Goal: Task Accomplishment & Management: Manage account settings

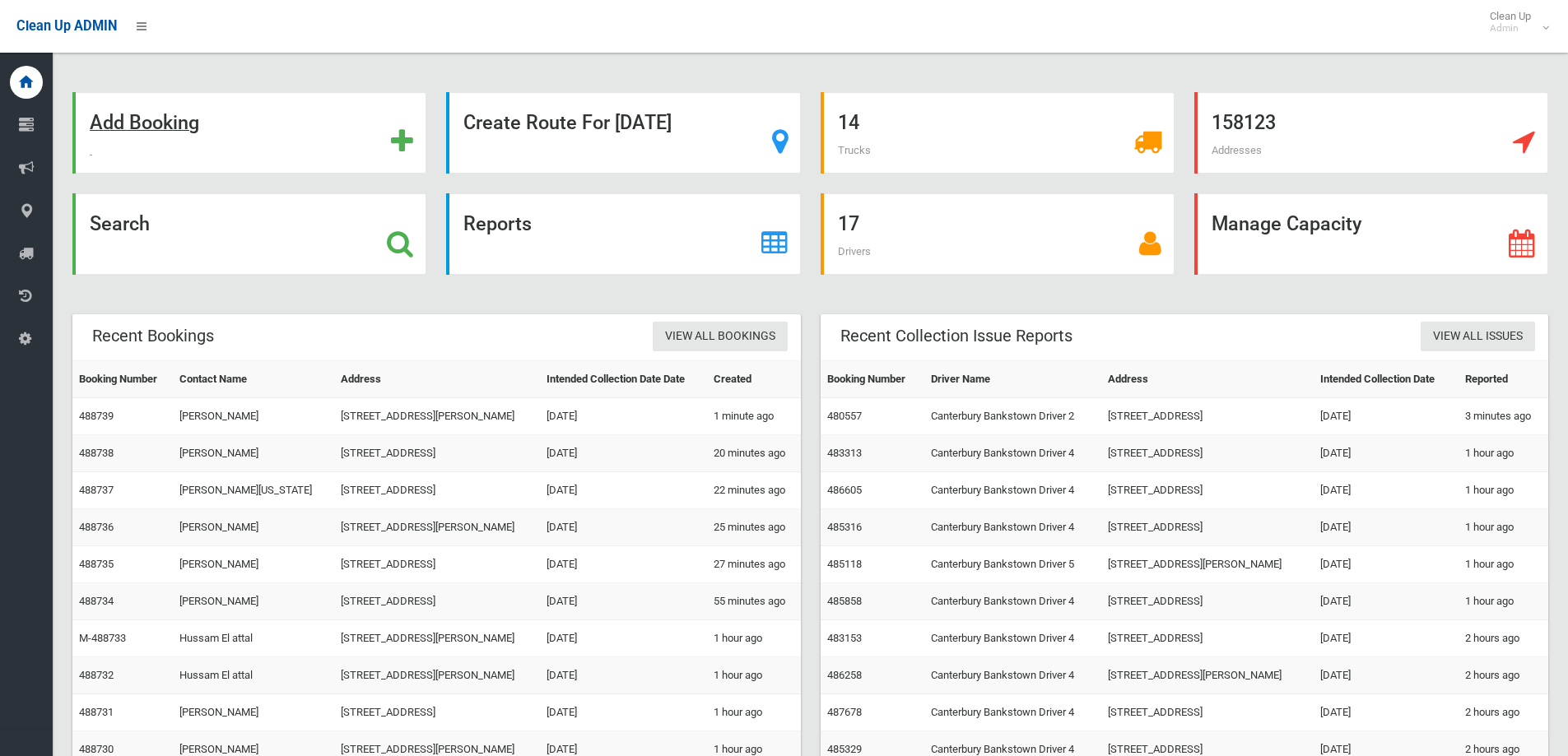
click at [285, 133] on div "Add Booking" at bounding box center [250, 132] width 354 height 81
click at [334, 245] on div "Search" at bounding box center [250, 234] width 354 height 81
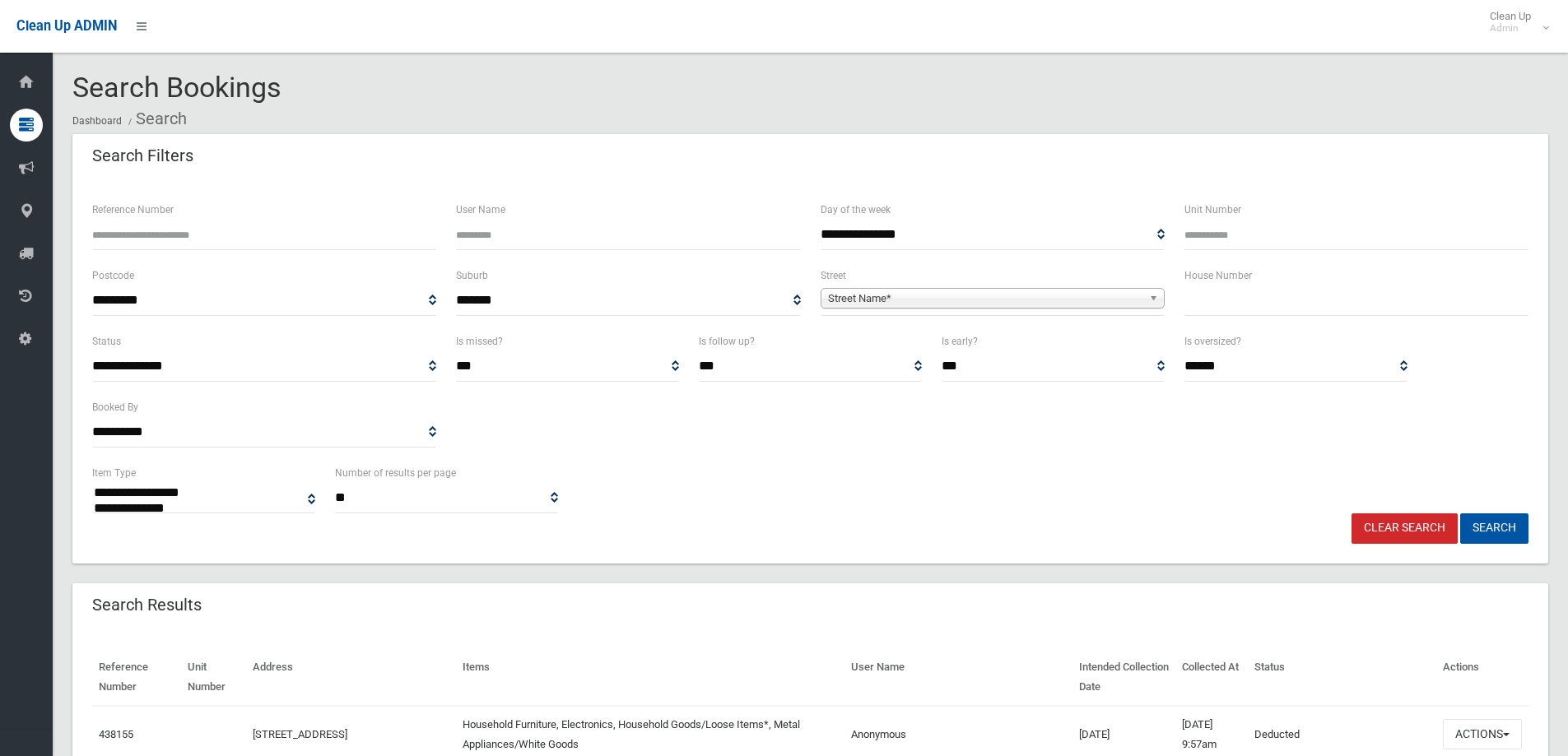
select select
click at [1240, 304] on input "text" at bounding box center [1356, 300] width 344 height 31
type input "*"
click at [1148, 296] on b at bounding box center [1156, 298] width 15 height 19
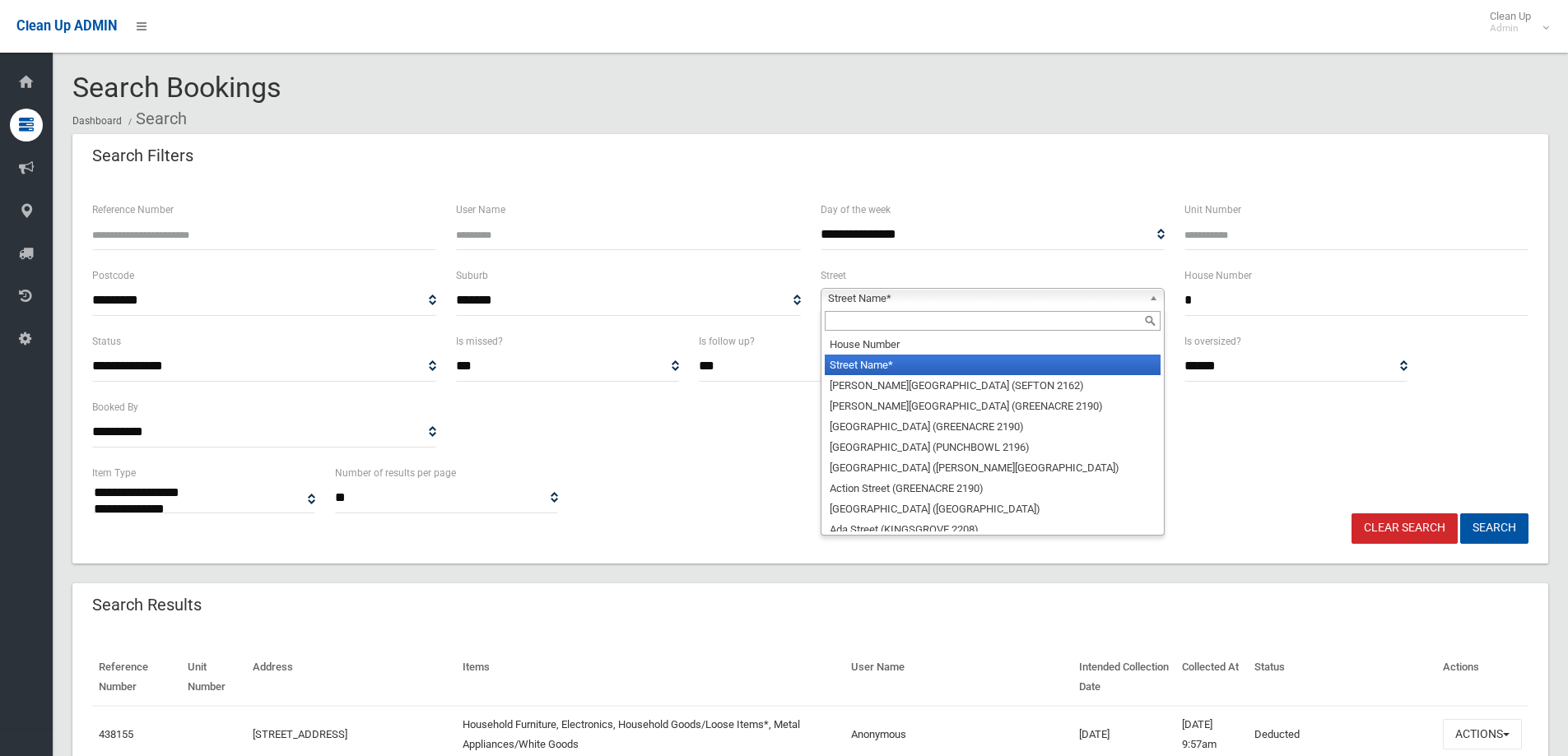
click at [1129, 328] on input "text" at bounding box center [993, 321] width 336 height 20
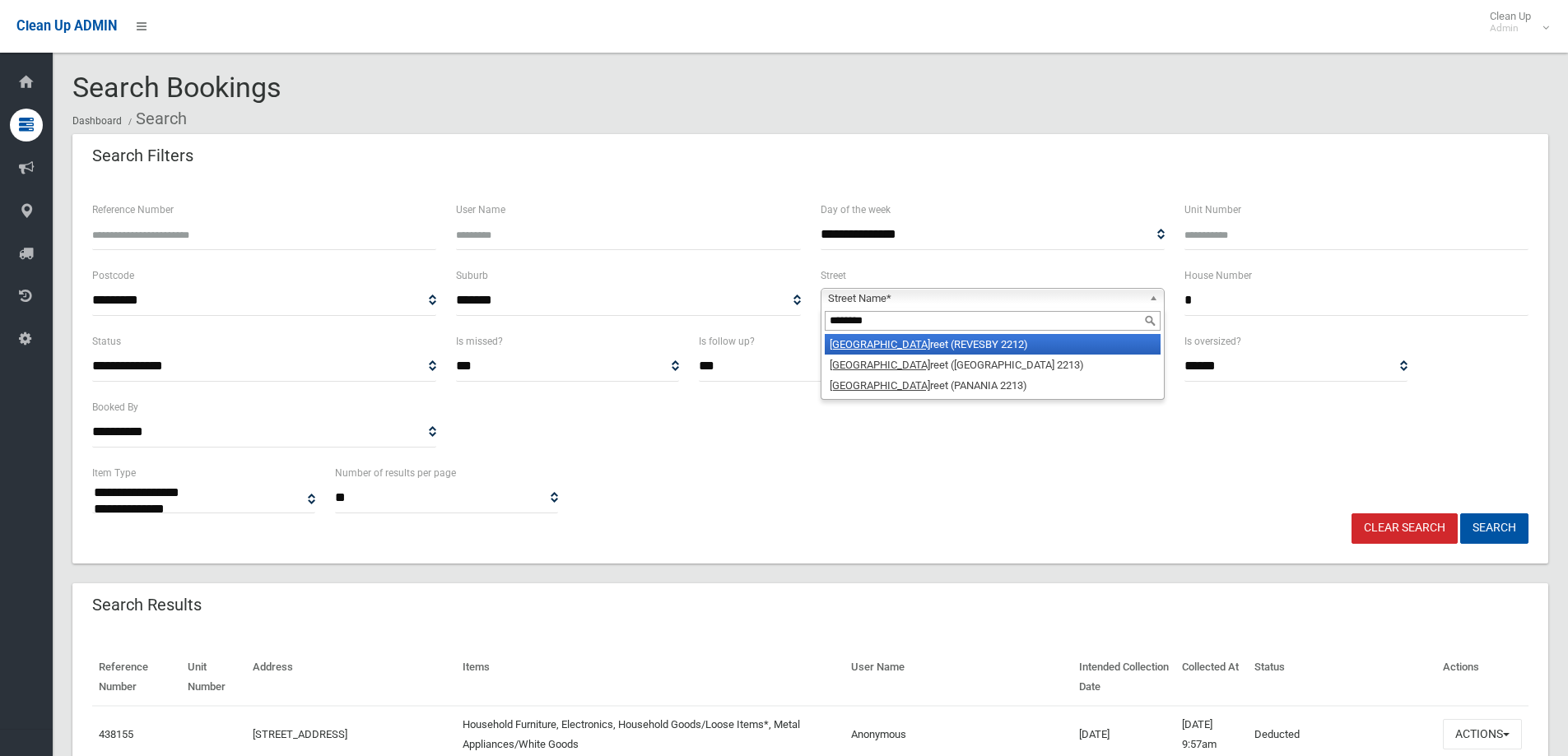
type input "********"
click at [1125, 352] on li "Tower St reet (REVESBY 2212)" at bounding box center [993, 344] width 336 height 21
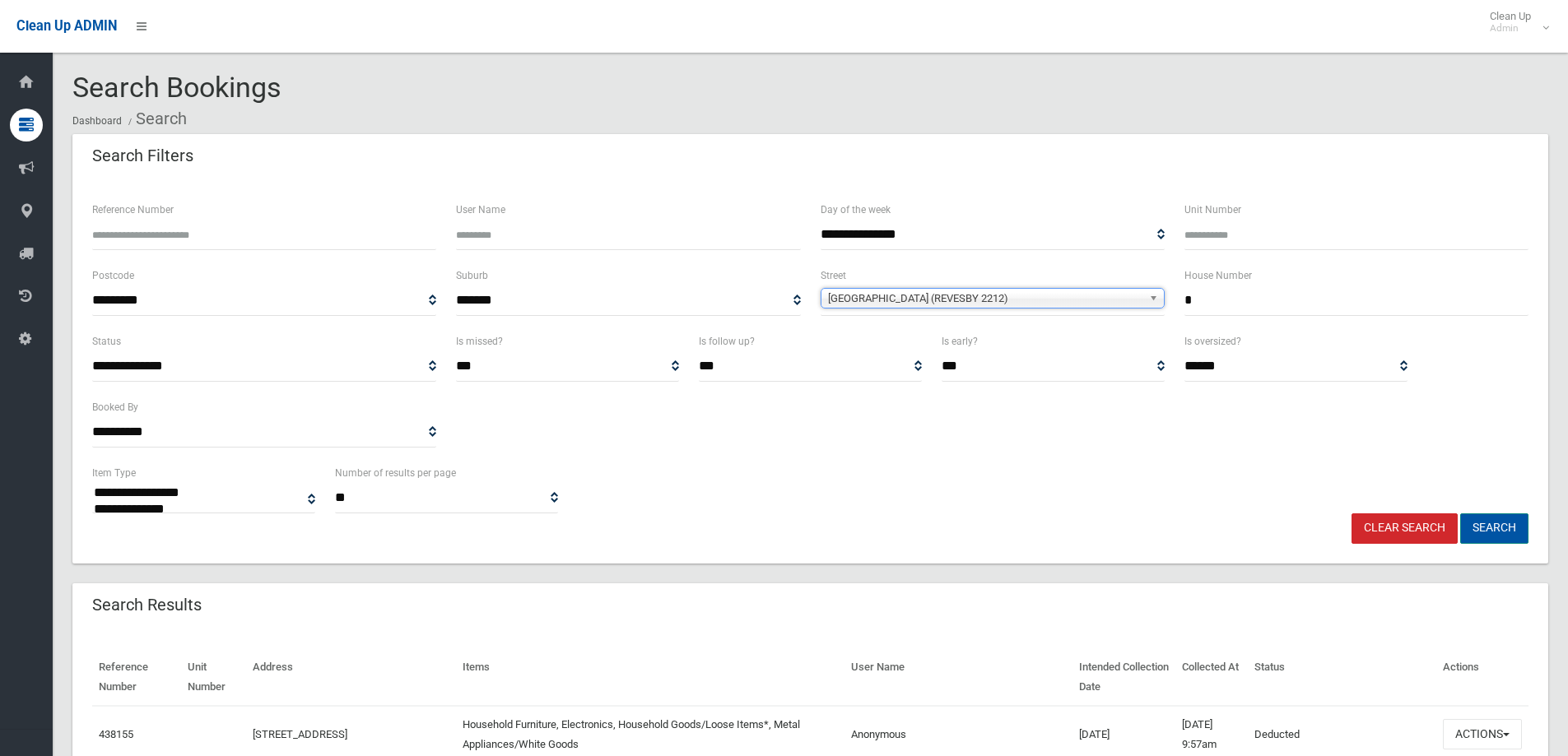
click at [1501, 529] on button "Search" at bounding box center [1494, 529] width 69 height 31
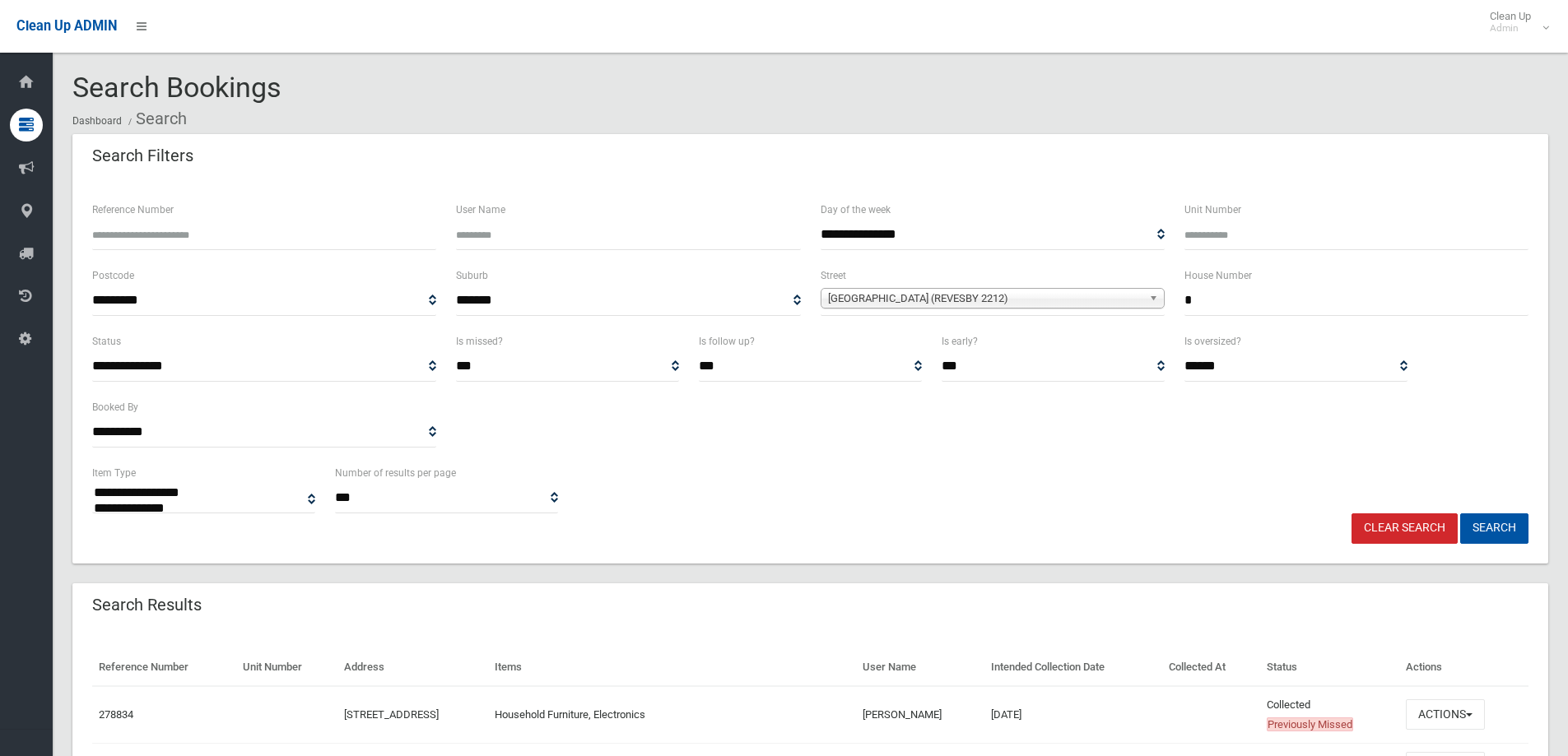
select select
click at [266, 208] on div "Reference Number" at bounding box center [264, 225] width 344 height 50
click at [271, 214] on div "Reference Number" at bounding box center [264, 225] width 344 height 50
click at [271, 246] on input "Reference Number" at bounding box center [264, 235] width 344 height 31
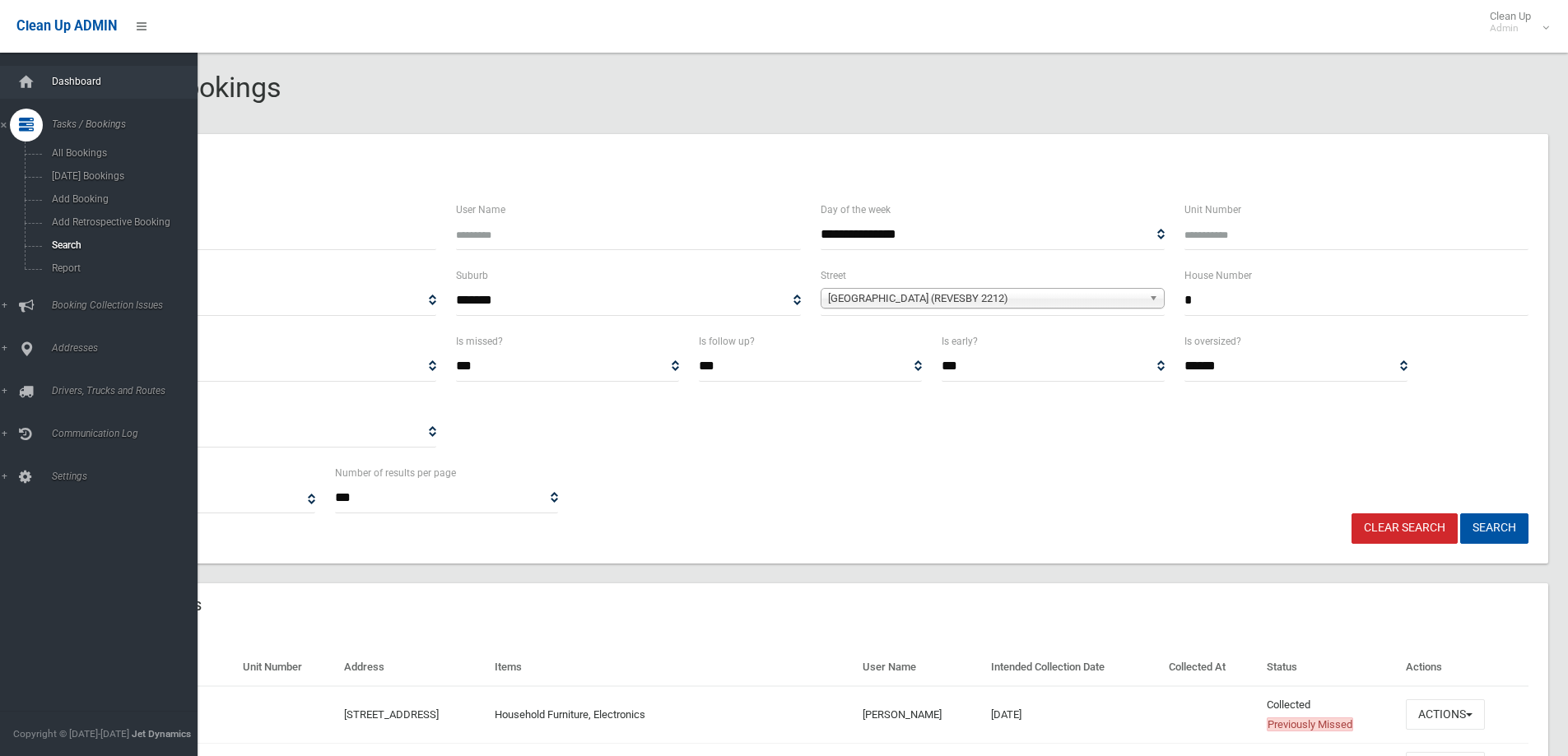
type input "******"
click at [49, 76] on span "Dashboard" at bounding box center [128, 82] width 163 height 12
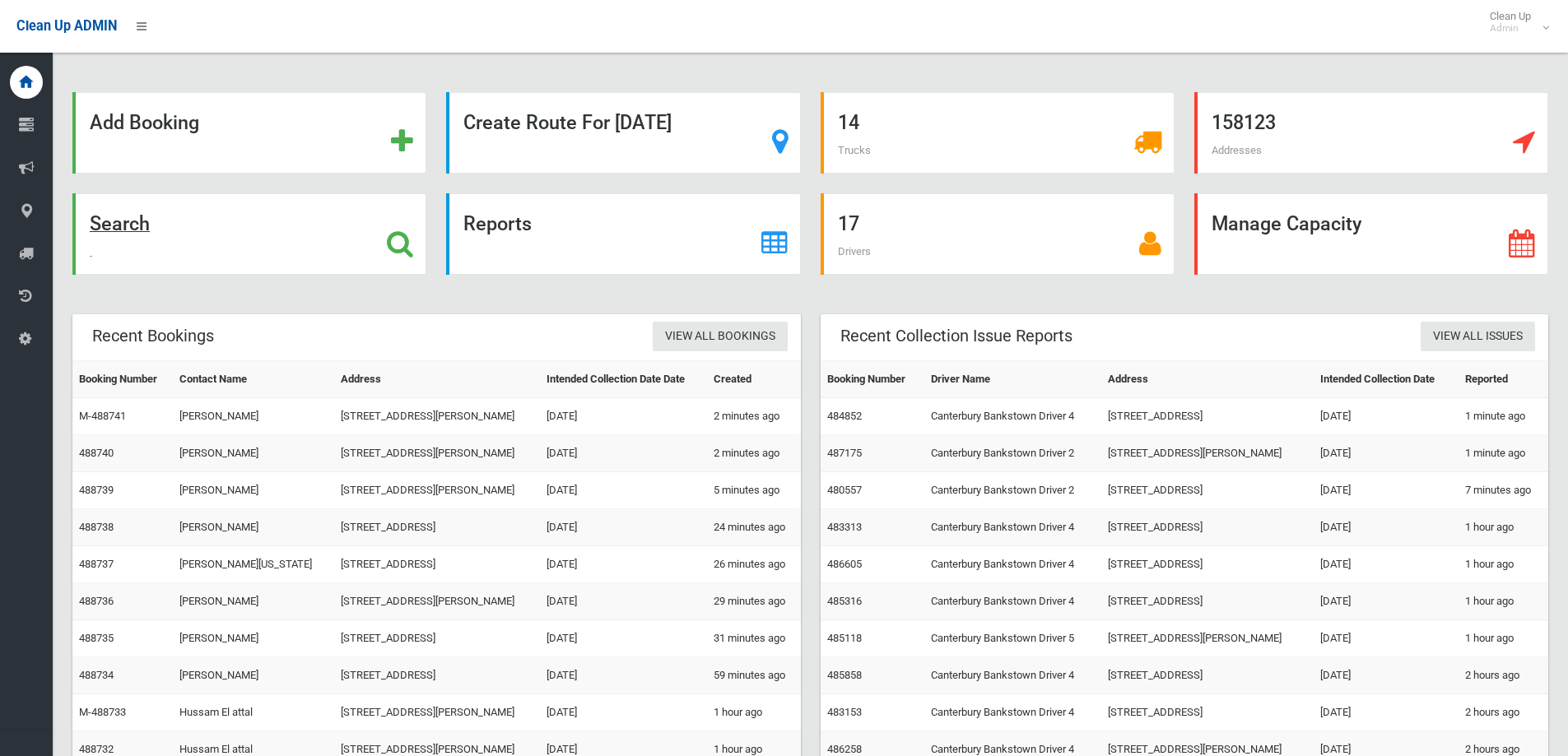
click at [171, 221] on div "Search" at bounding box center [250, 234] width 354 height 81
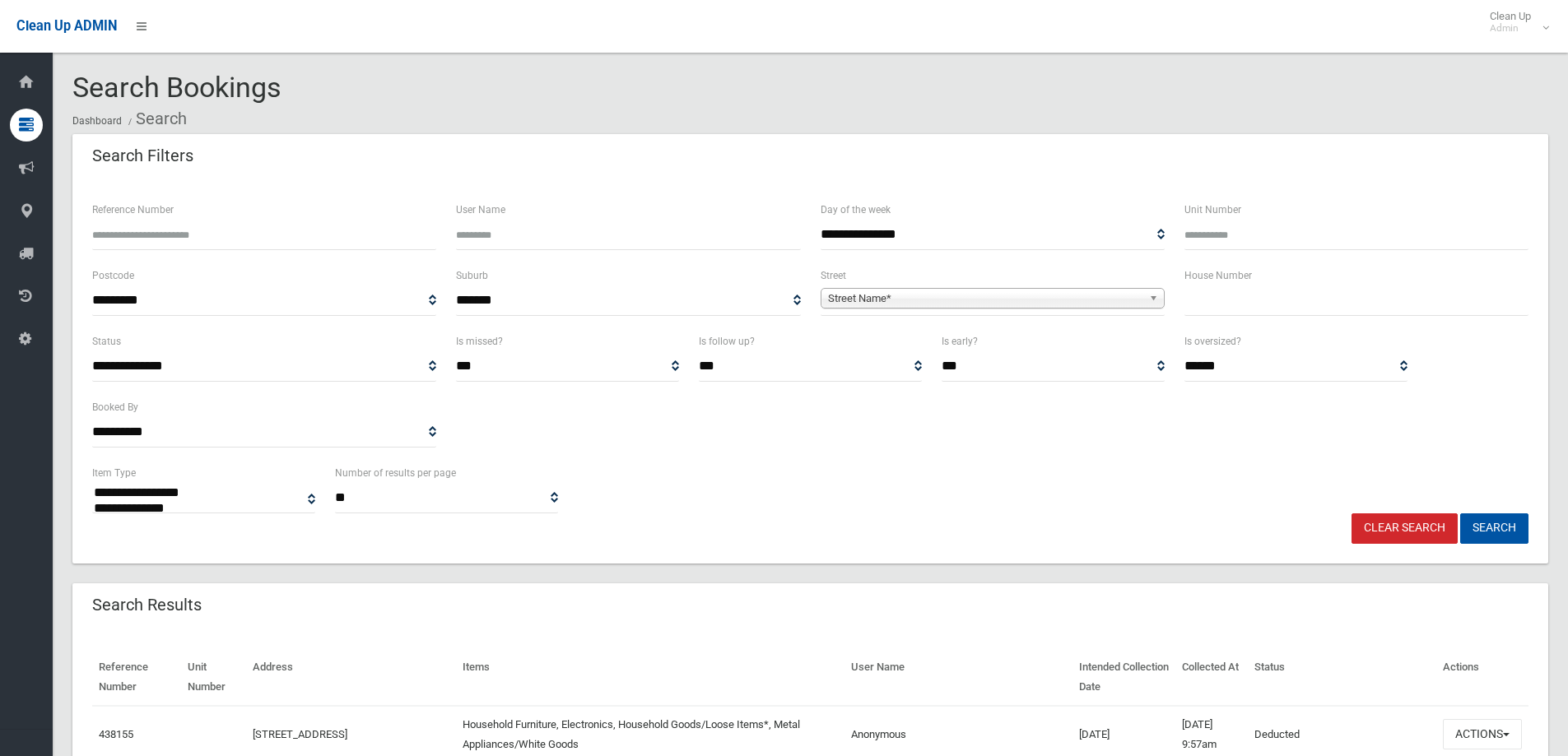
select select
click at [378, 231] on input "Reference Number" at bounding box center [264, 235] width 344 height 31
type input "******"
click at [1487, 522] on button "Search" at bounding box center [1494, 529] width 69 height 31
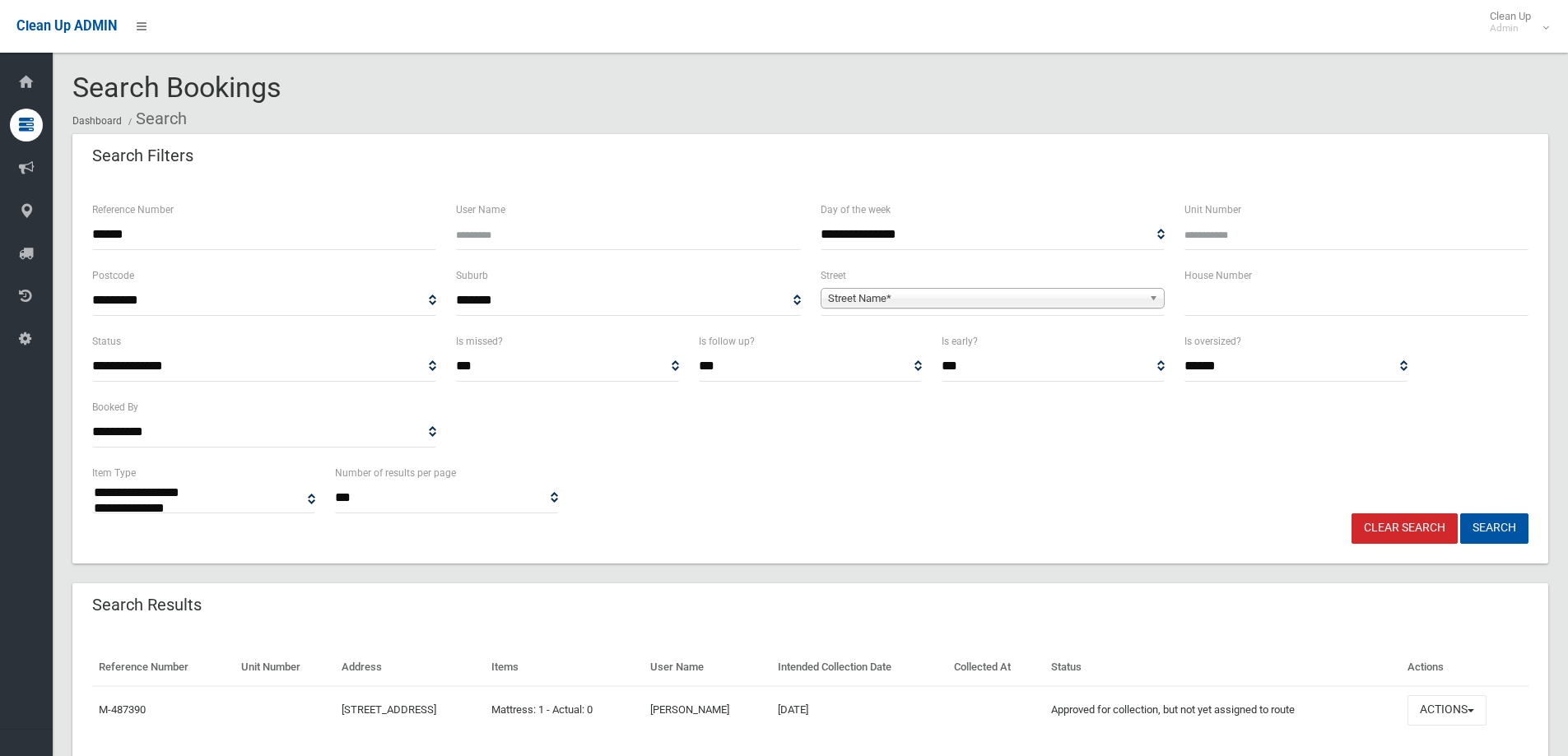
select select
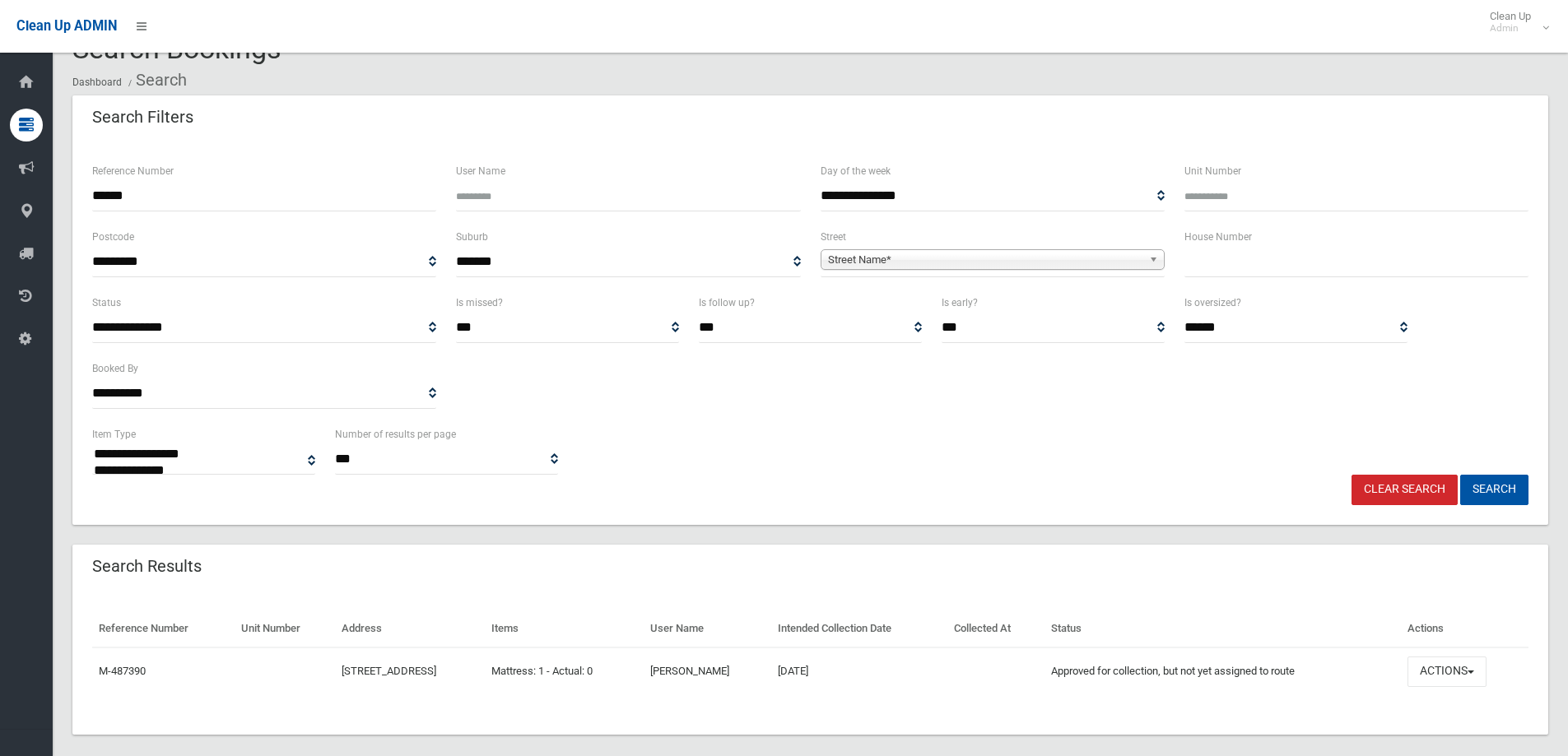
scroll to position [57, 0]
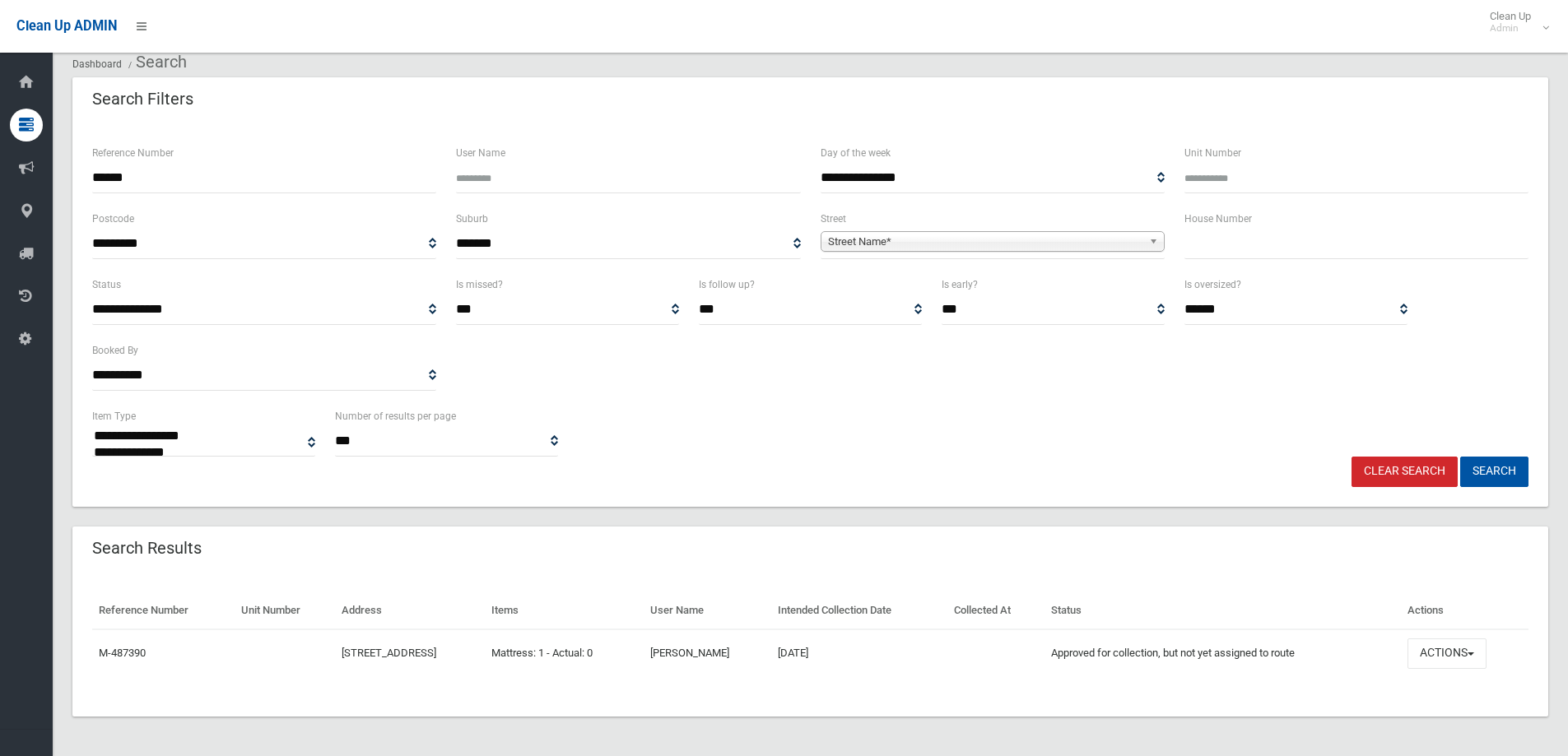
click at [1465, 670] on td "Actions View Booking Edit Booking Clone Booking Add Booking Images Resend Confi…" at bounding box center [1465, 653] width 127 height 48
click at [1463, 665] on button "Actions" at bounding box center [1446, 653] width 79 height 31
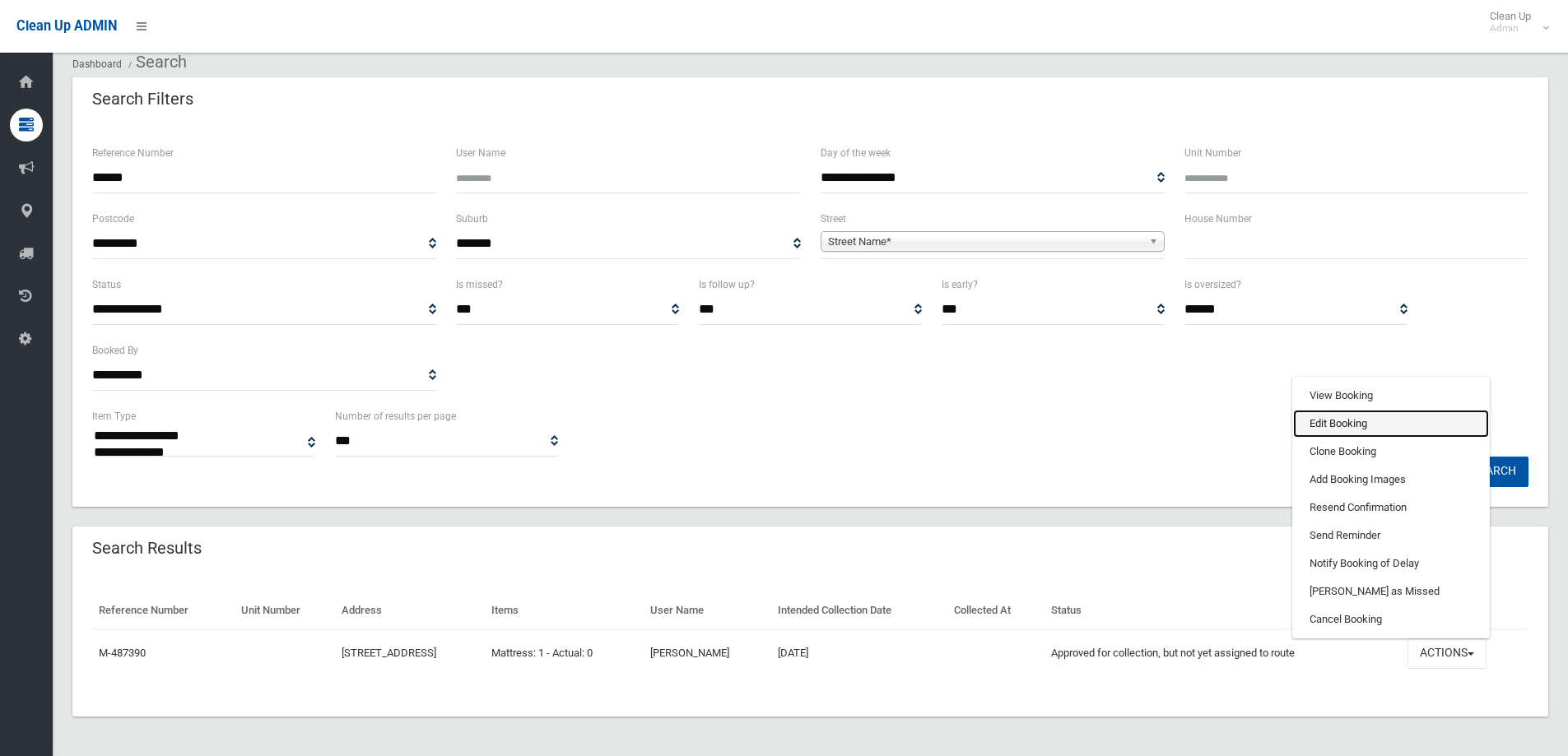
click at [1386, 414] on link "Edit Booking" at bounding box center [1391, 423] width 196 height 28
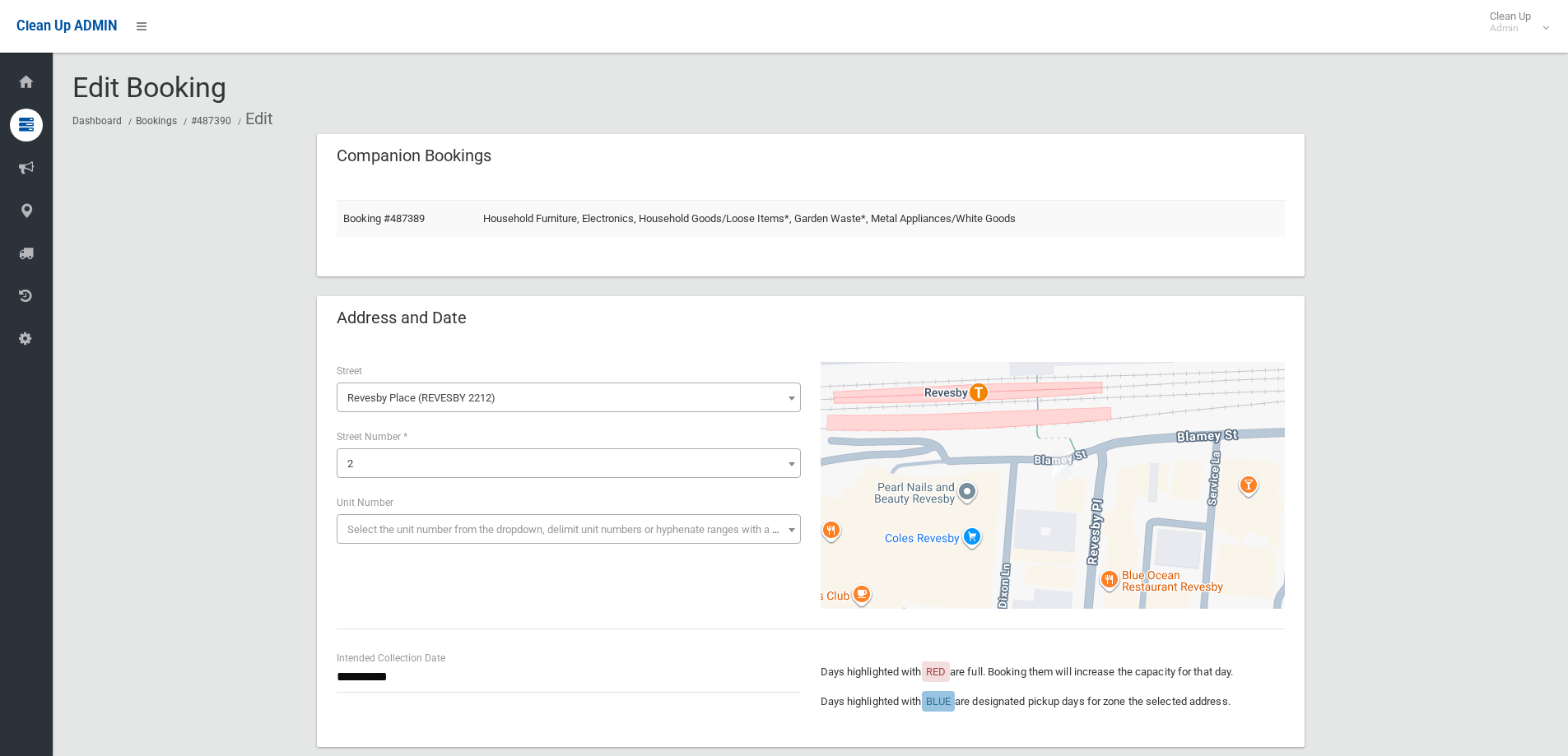
click at [396, 471] on span "2" at bounding box center [568, 464] width 456 height 23
select select "*"
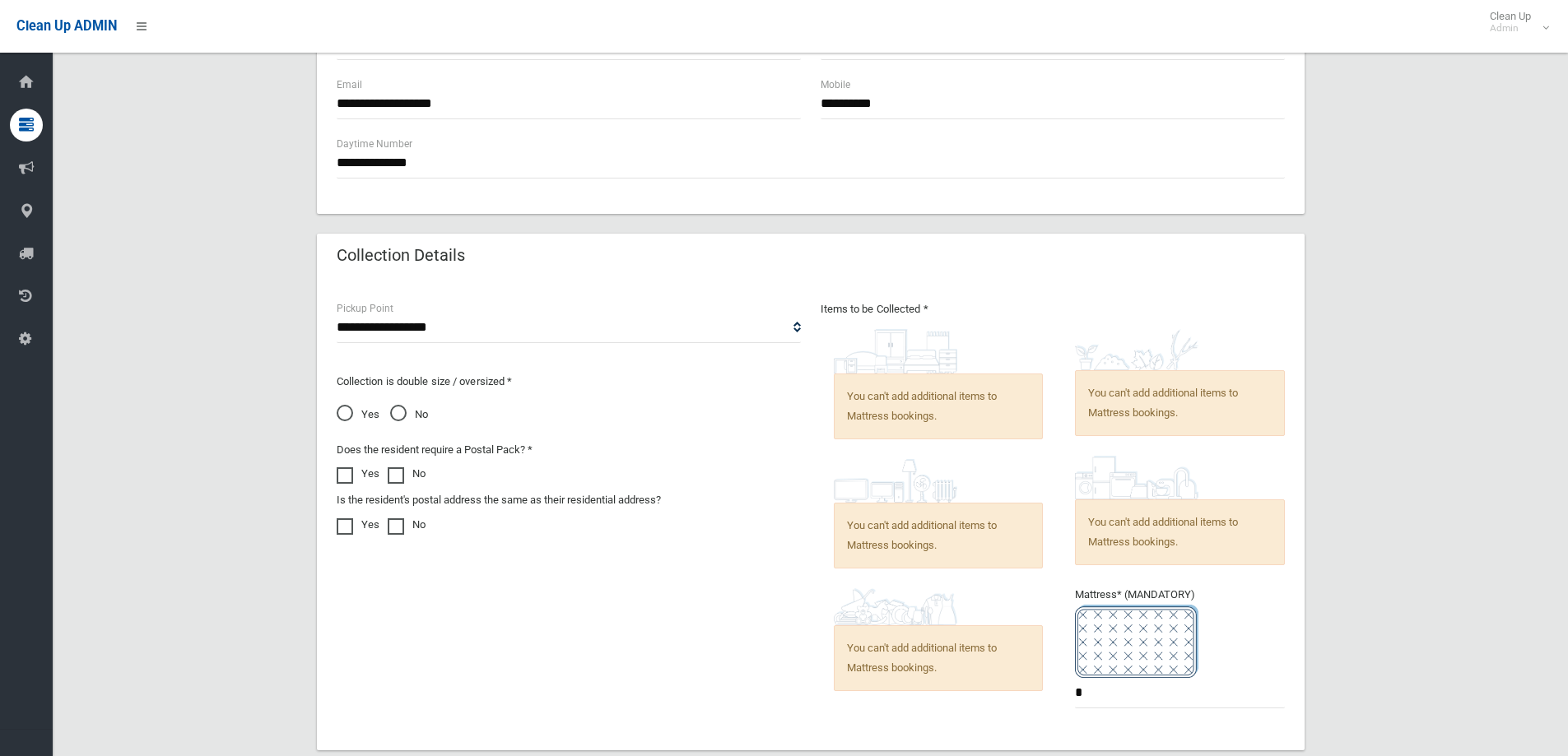
scroll to position [1215, 0]
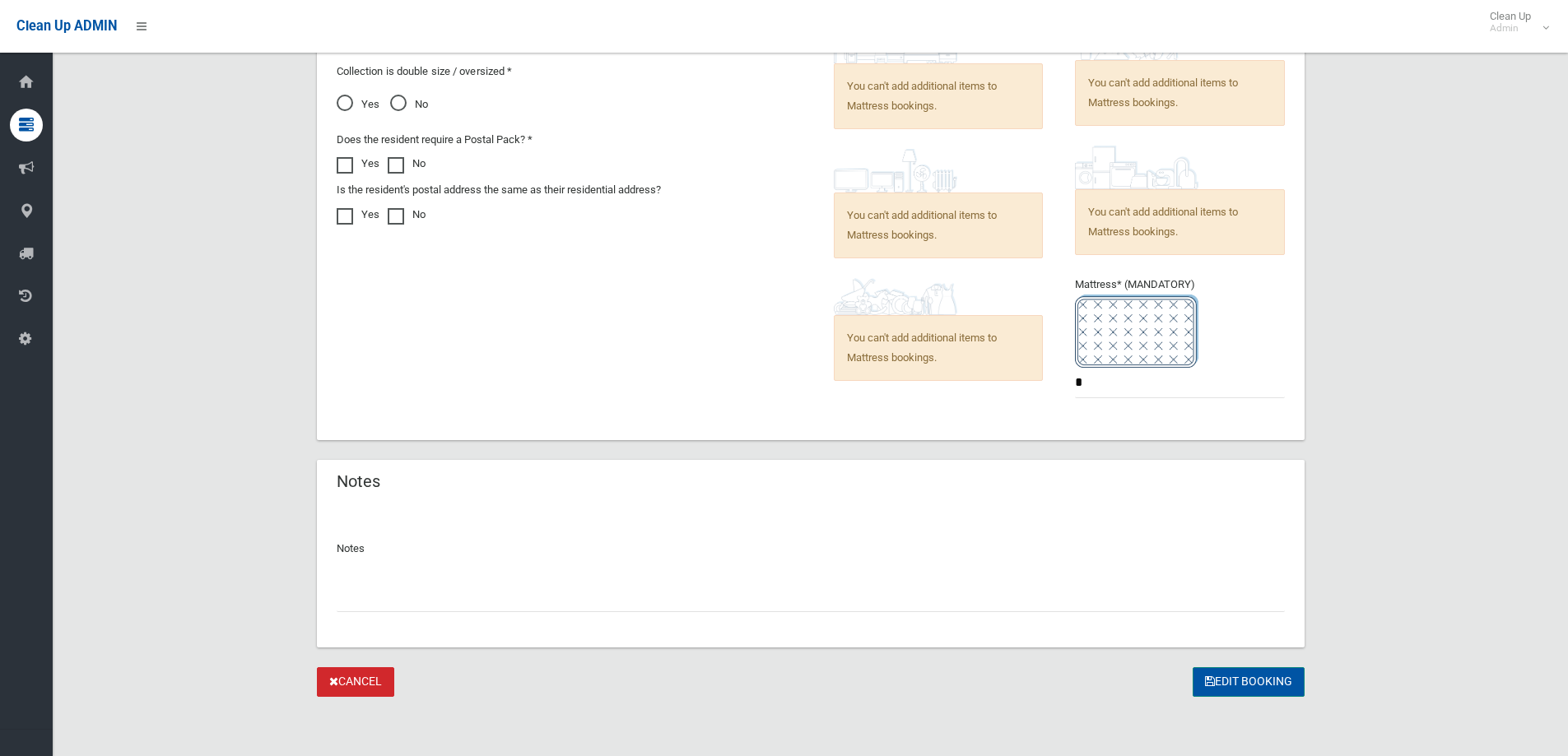
click at [1264, 676] on button "Edit Booking" at bounding box center [1248, 682] width 112 height 31
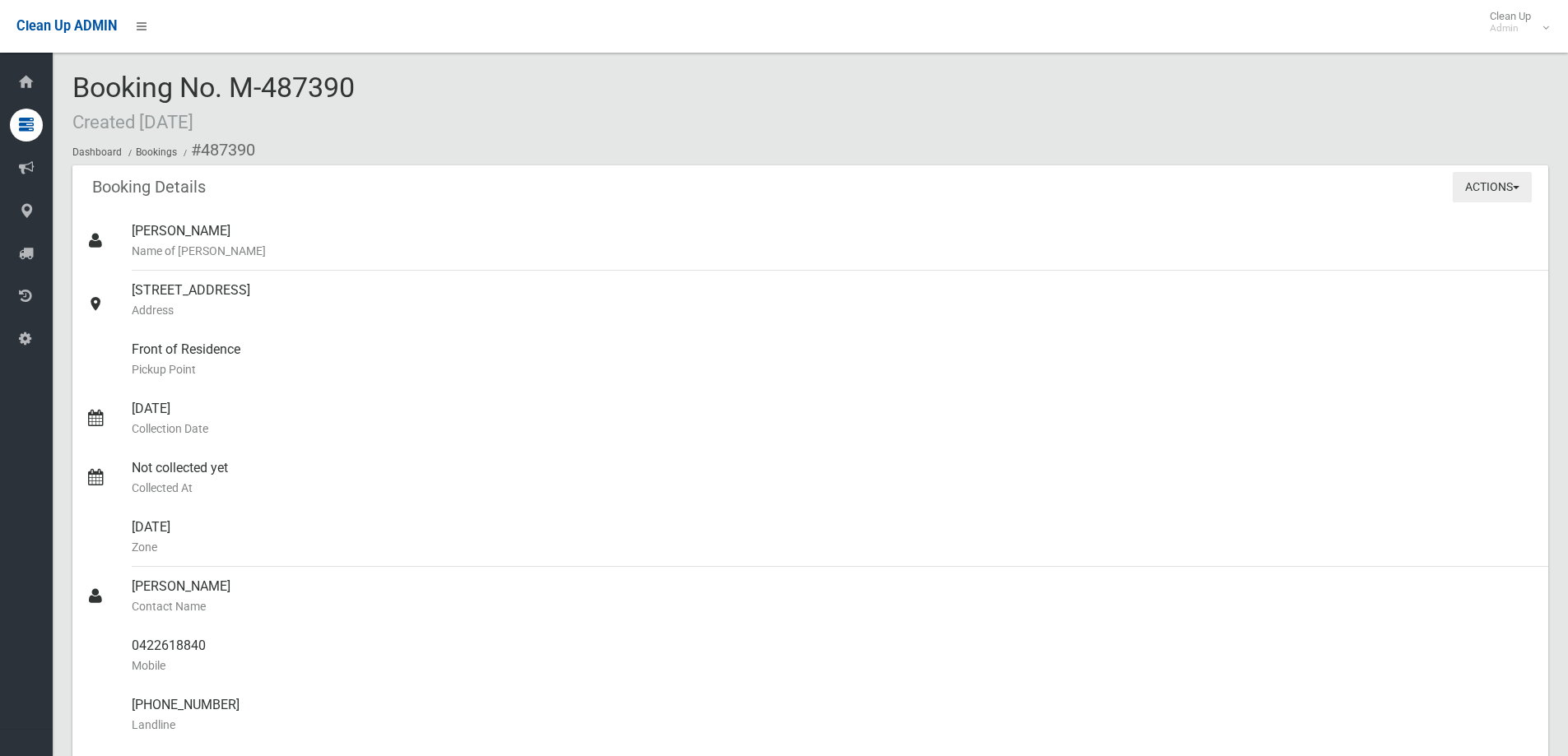
click at [1491, 182] on button "Actions" at bounding box center [1491, 187] width 79 height 31
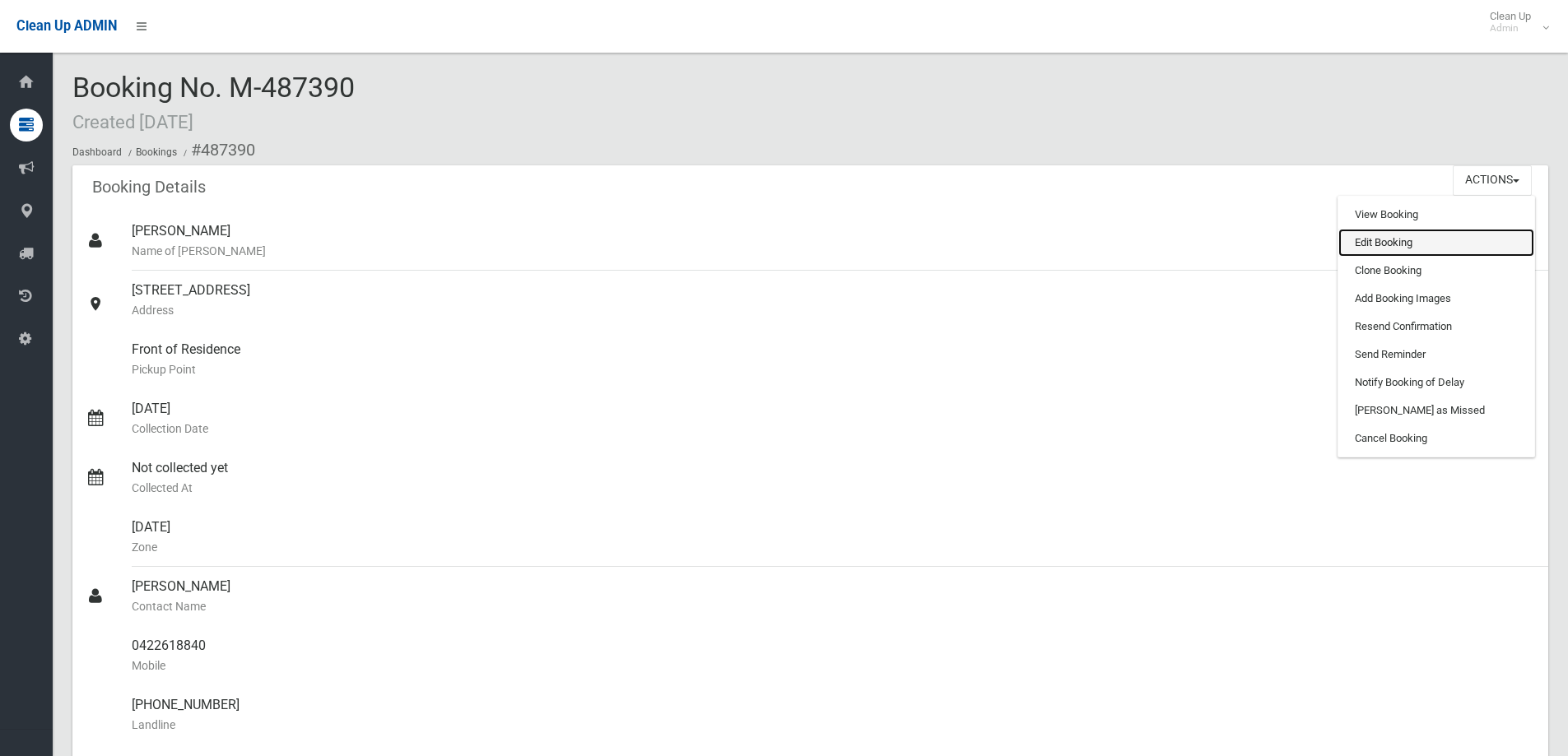
click at [1410, 234] on link "Edit Booking" at bounding box center [1436, 242] width 196 height 28
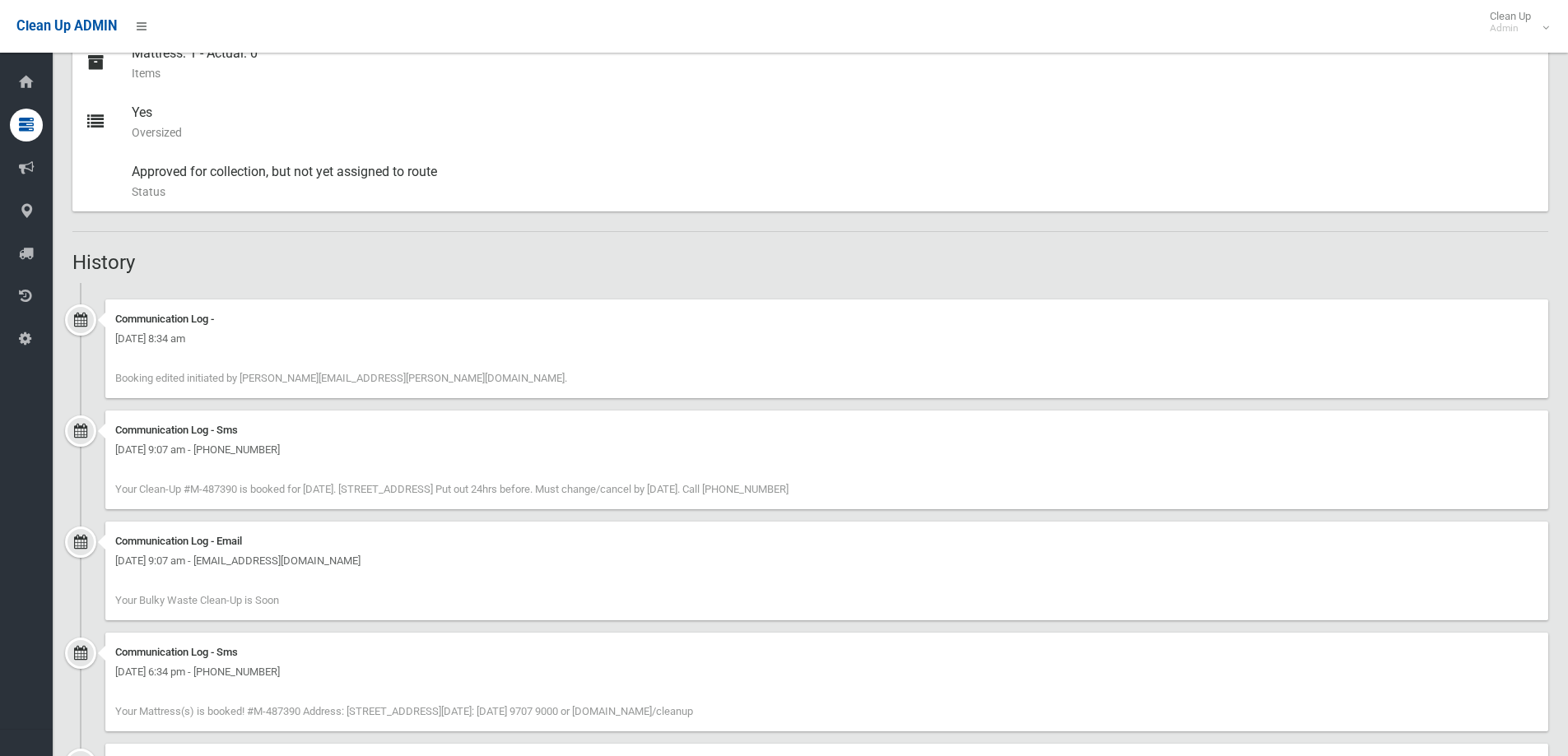
scroll to position [898, 0]
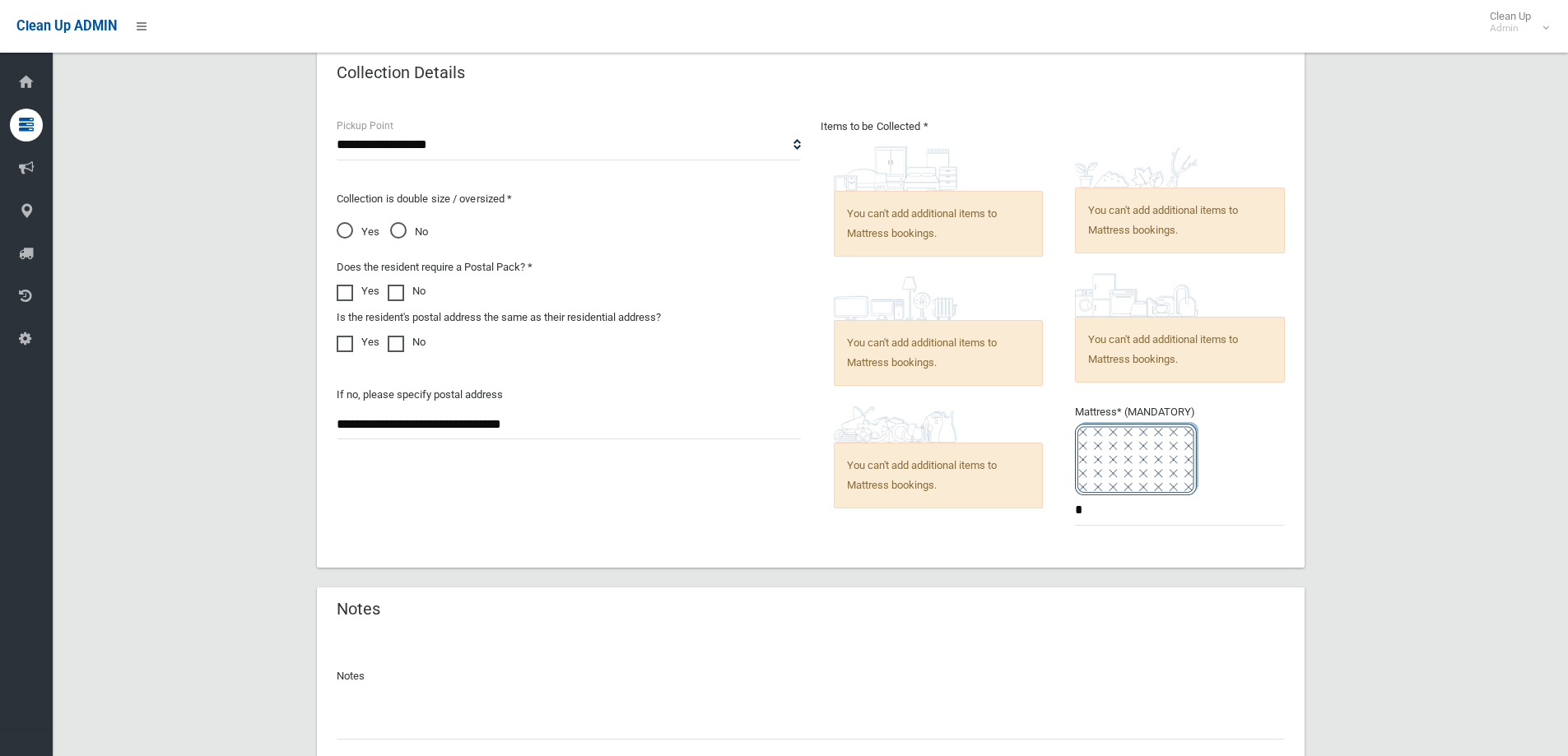
scroll to position [964, 0]
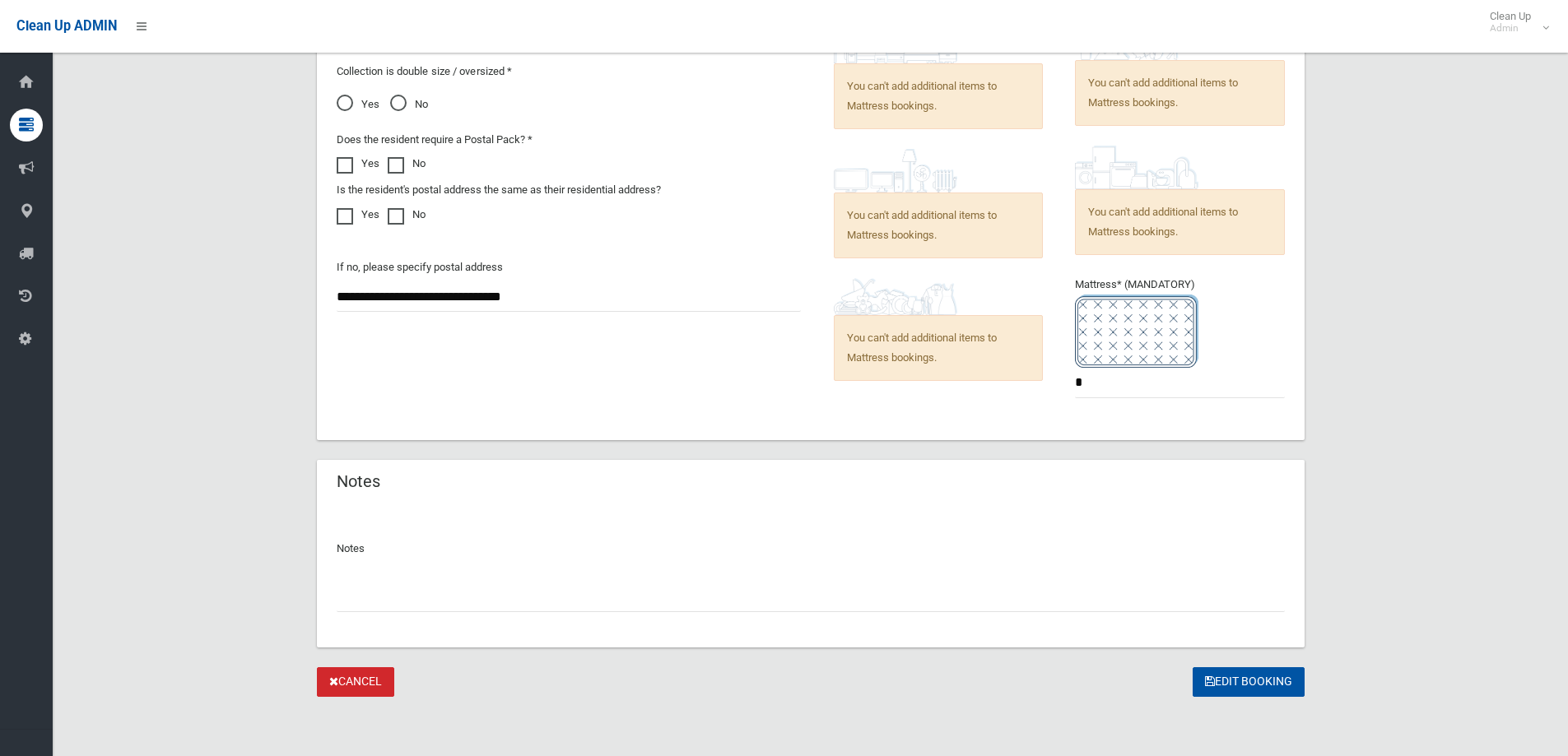
click at [803, 584] on input "text" at bounding box center [811, 596] width 948 height 31
type input "**********"
click at [1234, 691] on button "Edit Booking" at bounding box center [1248, 682] width 112 height 31
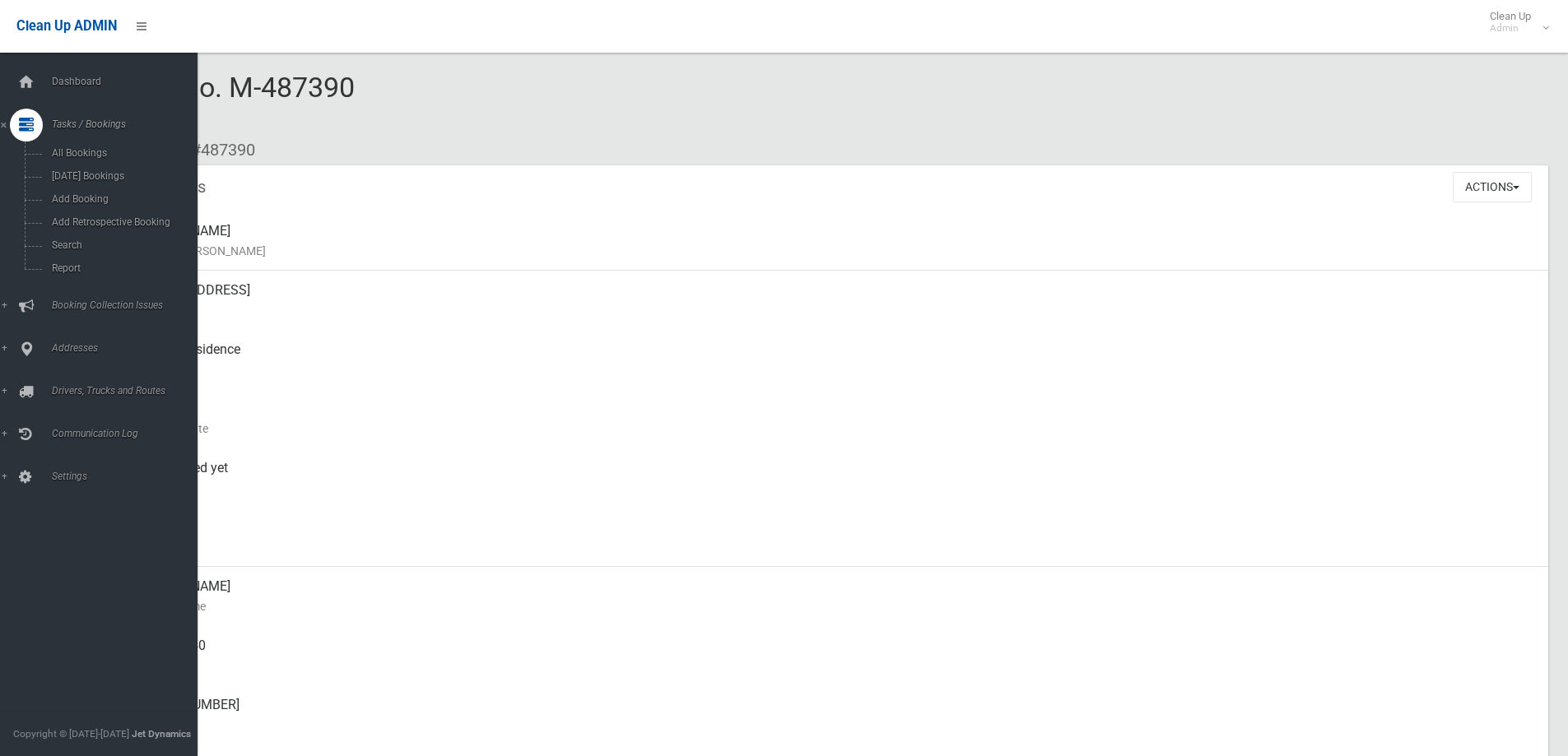
drag, startPoint x: 43, startPoint y: 81, endPoint x: 55, endPoint y: 108, distance: 29.5
click at [43, 81] on link "Dashboard" at bounding box center [105, 83] width 210 height 33
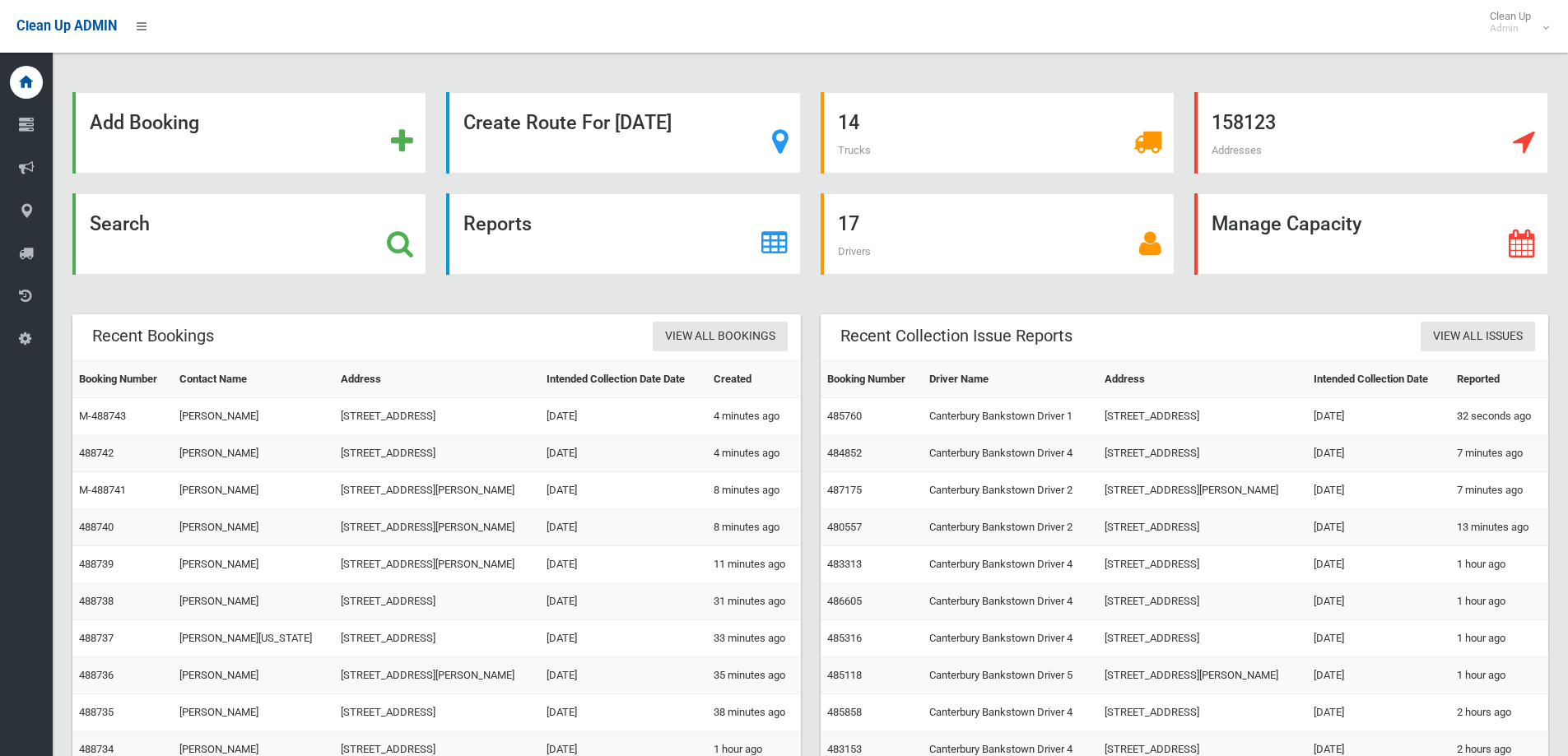
click at [246, 310] on div "Add Booking Create Route For Tomorrow 14 Trucks 158123 Addresses Search Reports…" at bounding box center [810, 449] width 1475 height 715
click at [228, 262] on div "Search" at bounding box center [250, 234] width 354 height 81
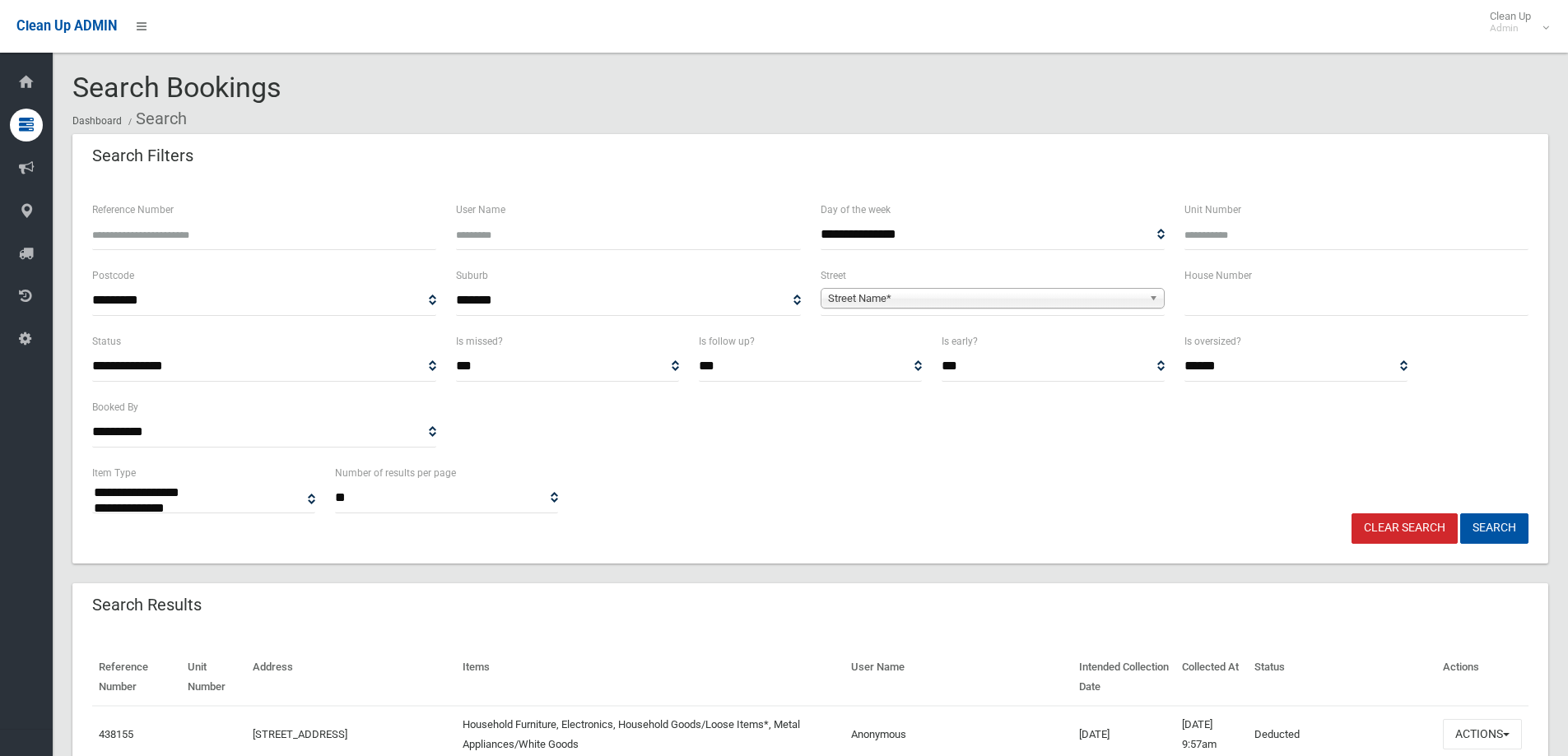
select select
click at [1382, 308] on input "text" at bounding box center [1356, 300] width 344 height 31
type input "**"
click at [1057, 304] on span "Street Name*" at bounding box center [985, 299] width 314 height 20
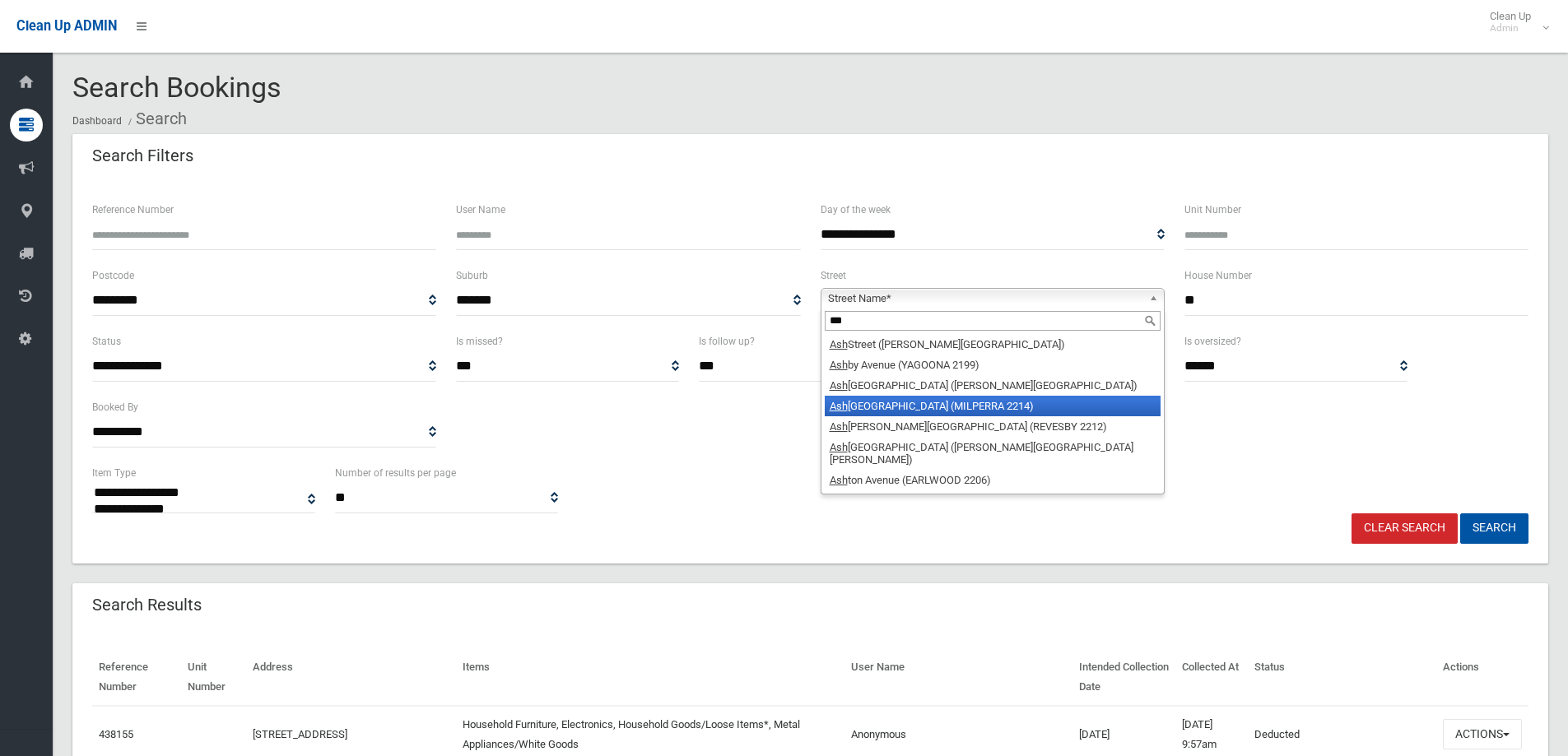
type input "***"
click at [928, 400] on li "[GEOGRAPHIC_DATA] (MILPERRA 2214)" at bounding box center [993, 405] width 336 height 21
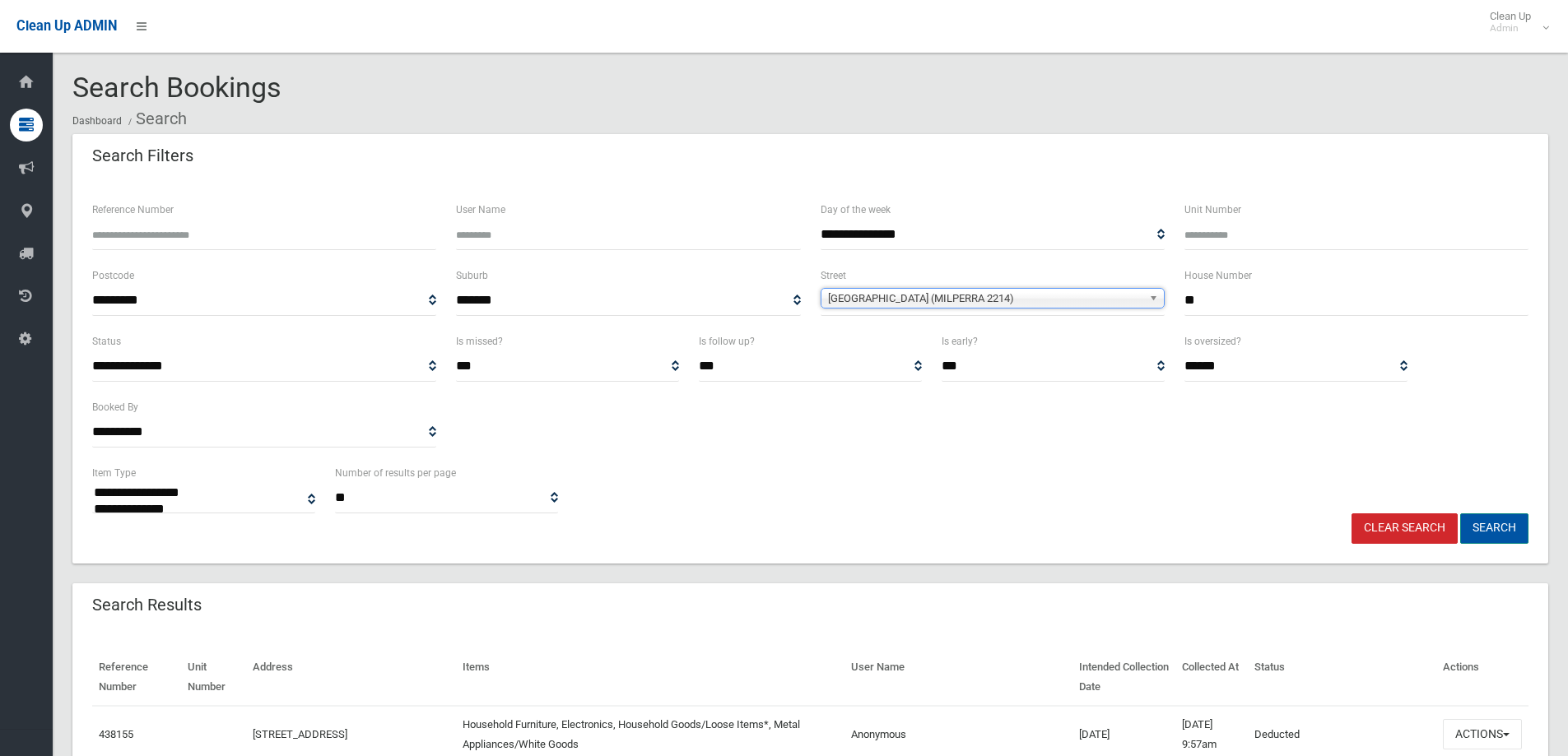
drag, startPoint x: 1509, startPoint y: 524, endPoint x: 1503, endPoint y: 514, distance: 11.7
click at [1506, 521] on button "Search" at bounding box center [1494, 529] width 69 height 31
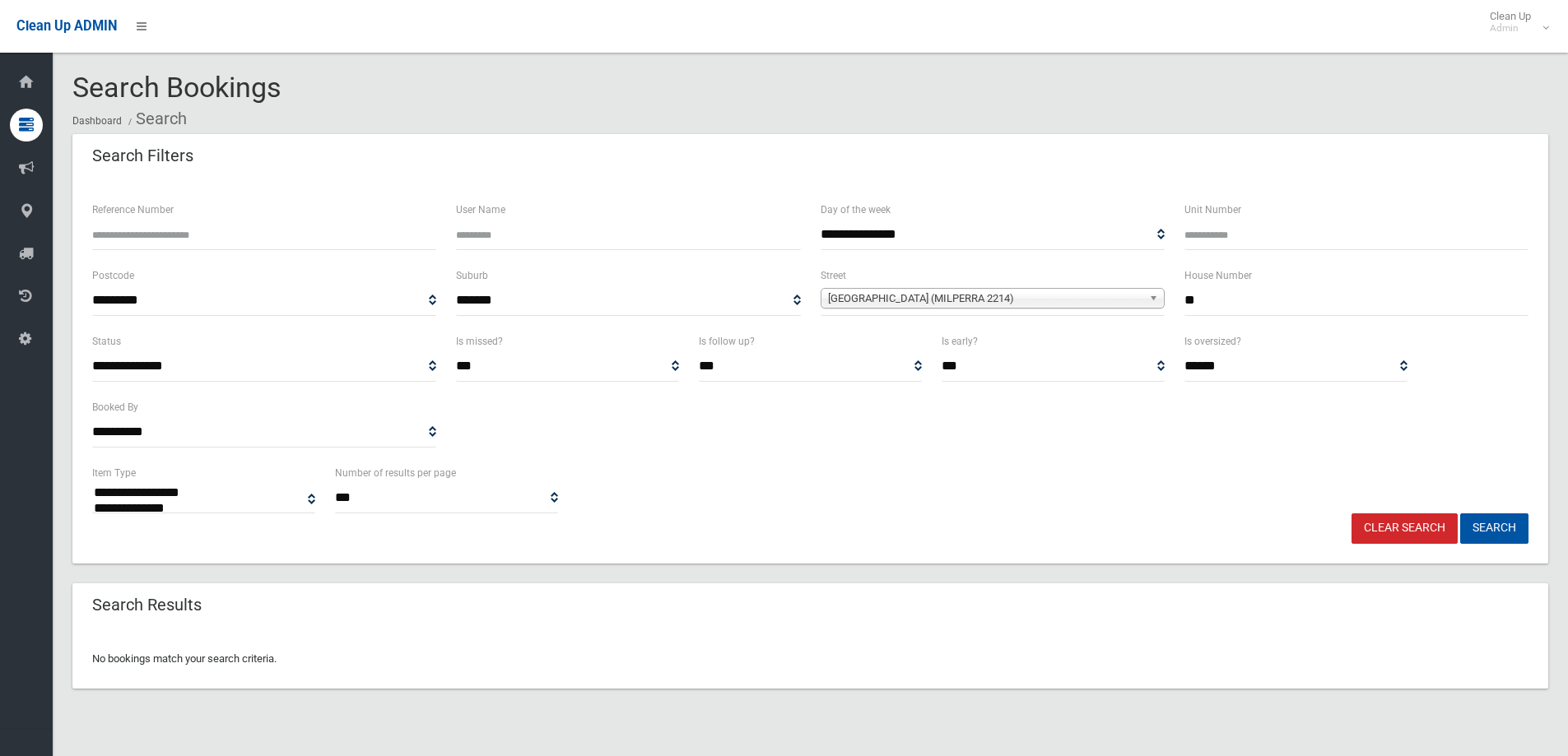
select select
